Goal: Task Accomplishment & Management: Use online tool/utility

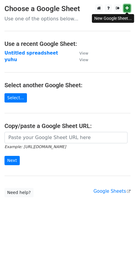
click at [127, 5] on link at bounding box center [127, 7] width 7 height 7
click at [19, 97] on link "Select..." at bounding box center [15, 97] width 22 height 9
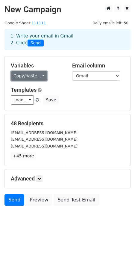
click at [38, 74] on link "Copy/paste..." at bounding box center [29, 75] width 37 height 9
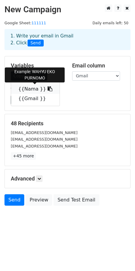
click at [45, 89] on link "{{Nama }}" at bounding box center [35, 89] width 49 height 10
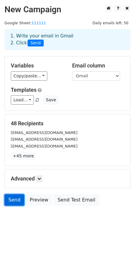
click at [11, 200] on link "Send" at bounding box center [14, 199] width 20 height 11
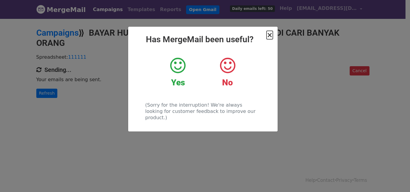
click at [270, 35] on span "×" at bounding box center [269, 35] width 6 height 8
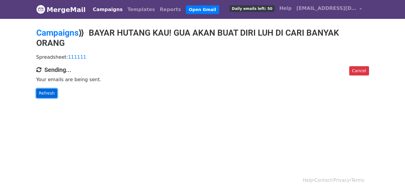
click at [47, 94] on link "Refresh" at bounding box center [46, 93] width 21 height 9
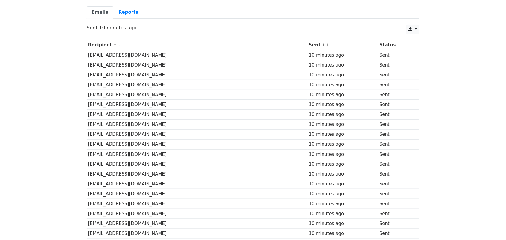
scroll to position [97, 0]
